Goal: Information Seeking & Learning: Learn about a topic

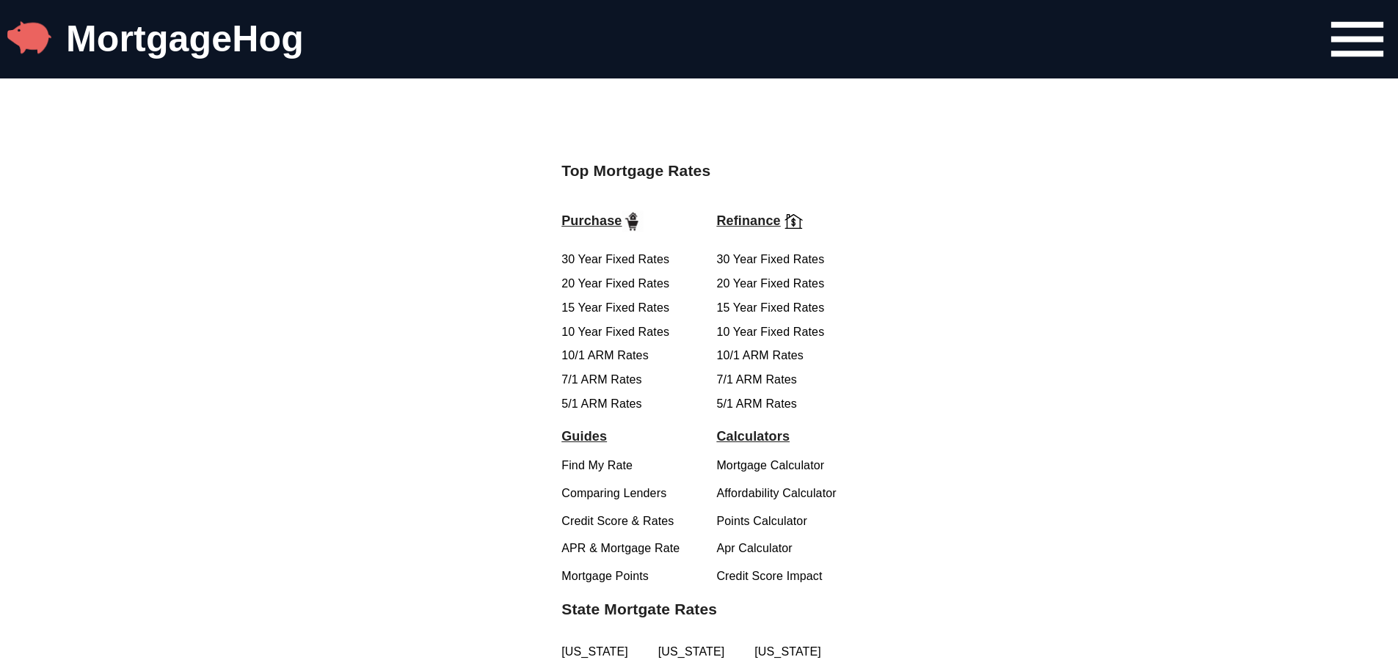
scroll to position [2568, 0]
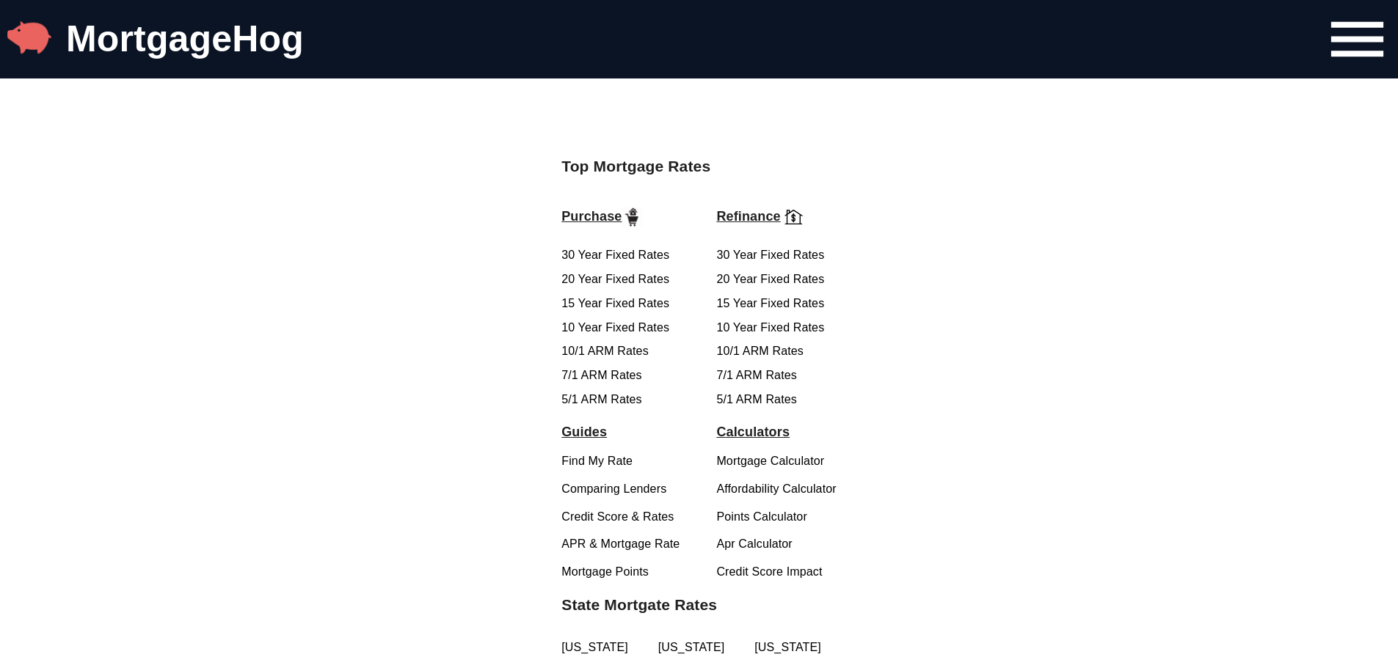
click at [772, 406] on link "5/1 ARM Rates" at bounding box center [756, 399] width 81 height 12
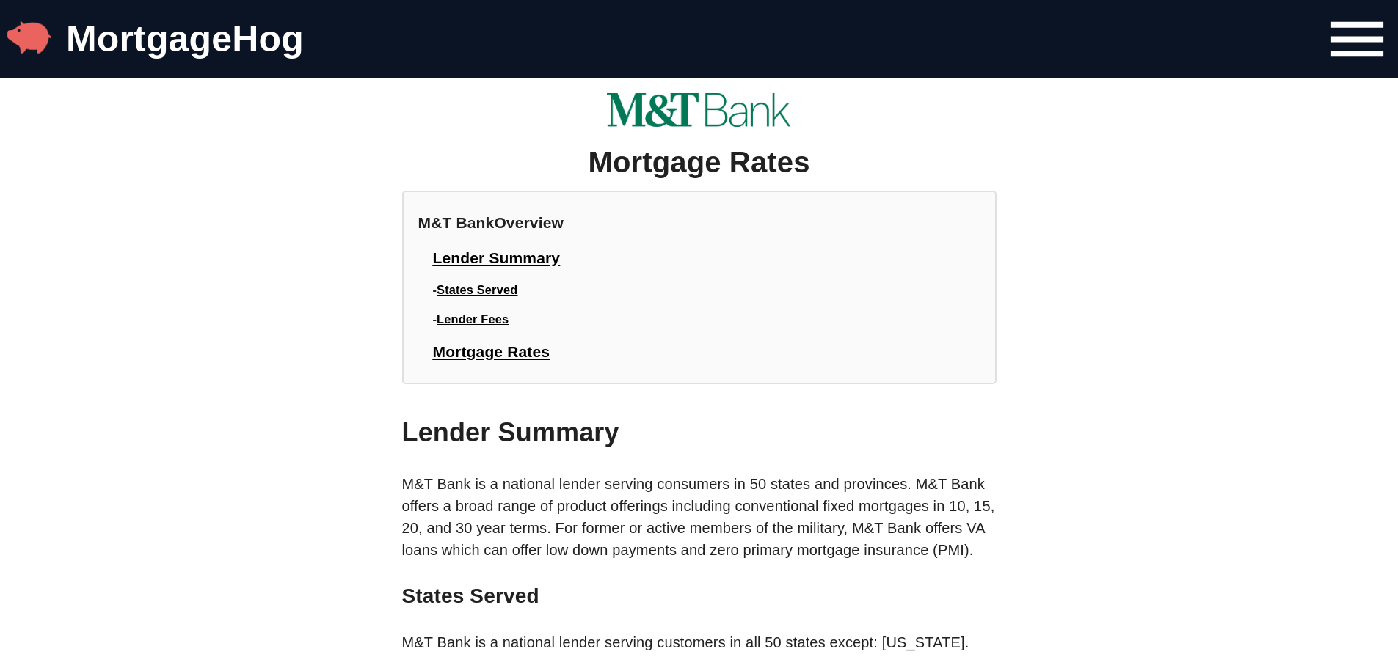
scroll to position [2568, 0]
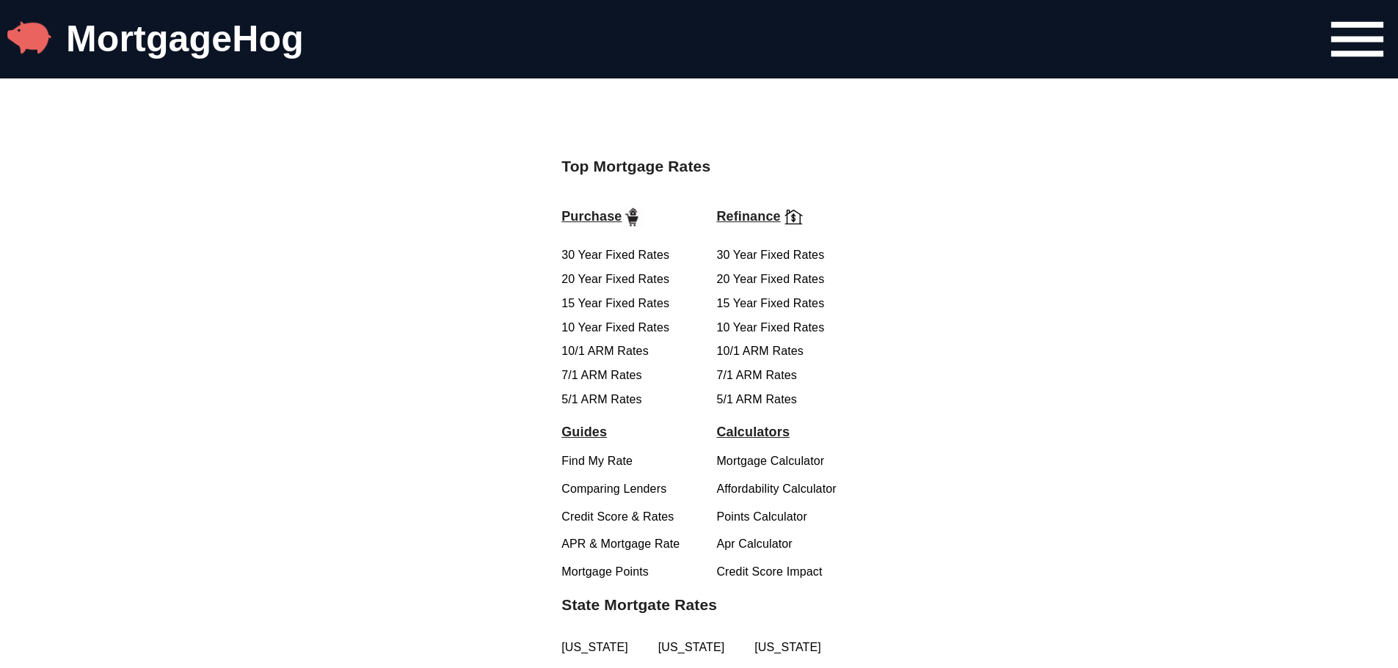
click at [750, 382] on link "7/1 ARM Rates" at bounding box center [756, 375] width 81 height 12
